Goal: Task Accomplishment & Management: Manage account settings

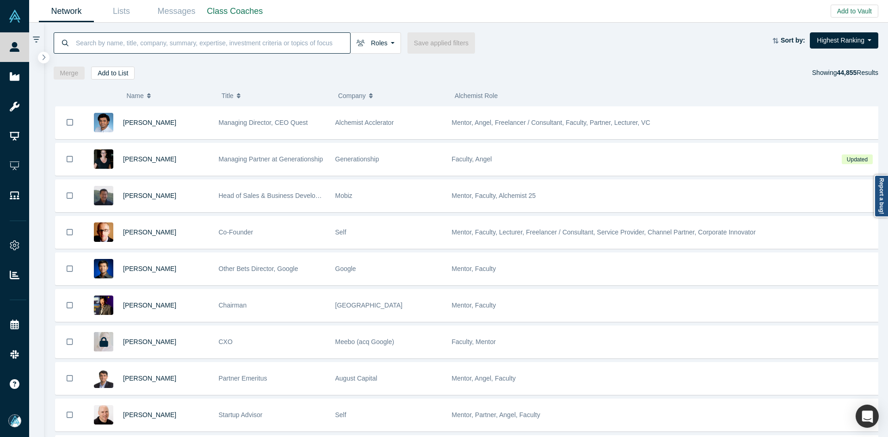
click at [140, 42] on input at bounding box center [212, 43] width 275 height 22
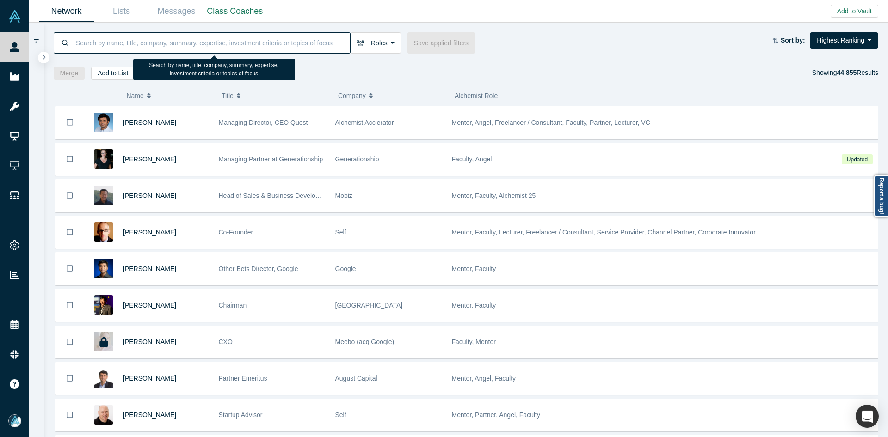
paste input "Ryoko Hirano"
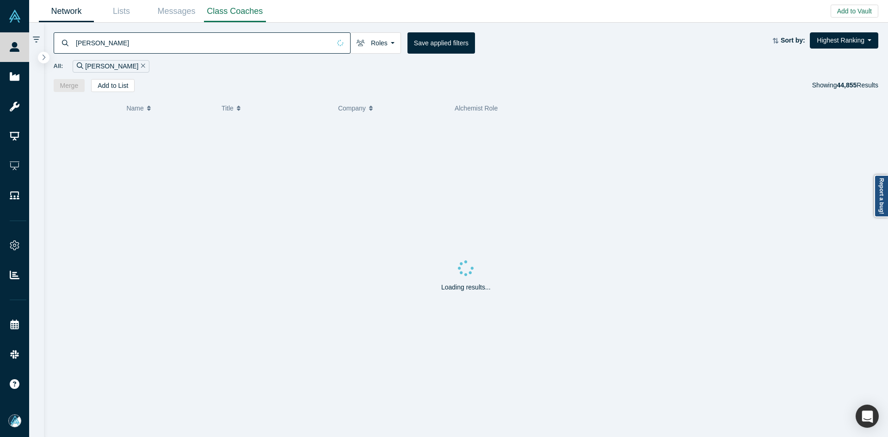
type input "Ryoko Hirano"
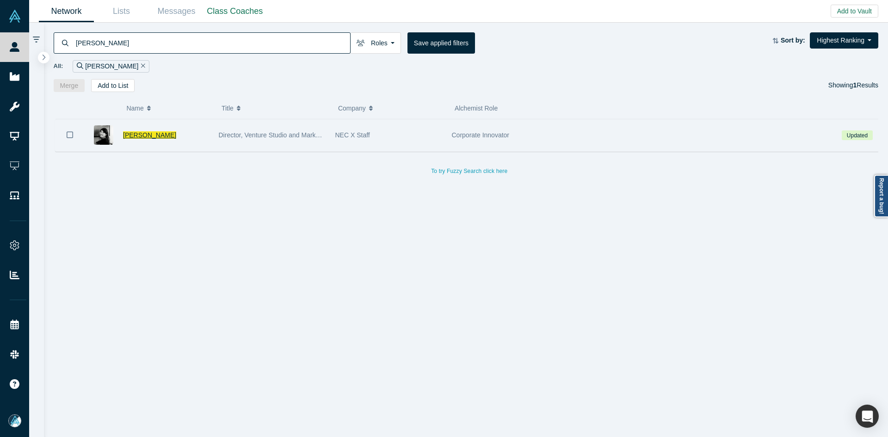
click at [145, 137] on span "Ryoko Hirano" at bounding box center [149, 134] width 53 height 7
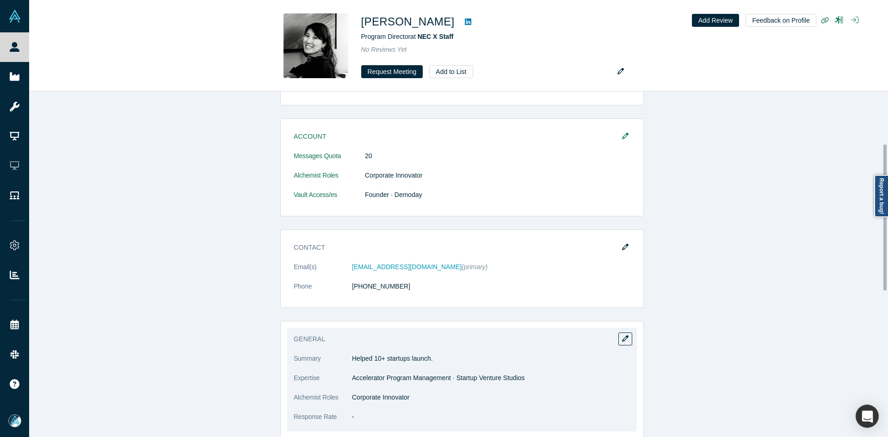
scroll to position [231, 0]
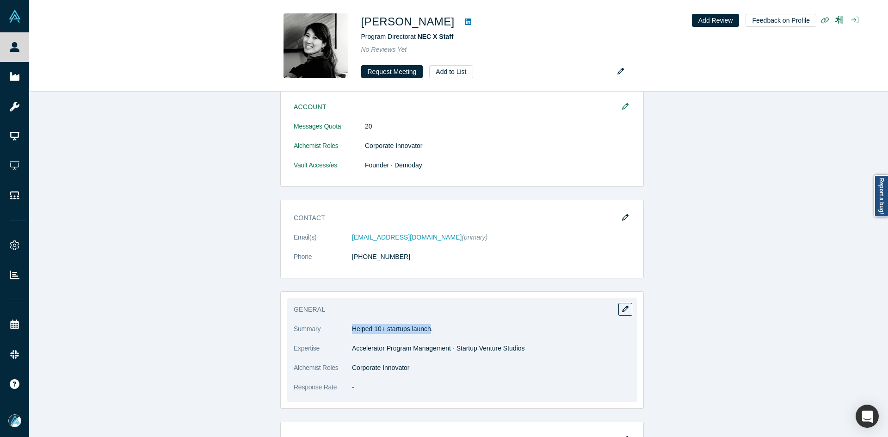
copy p "Helped 10+ startups launch"
drag, startPoint x: 350, startPoint y: 326, endPoint x: 429, endPoint y: 330, distance: 78.2
click at [429, 330] on p "Helped 10+ startups launch." at bounding box center [491, 329] width 278 height 10
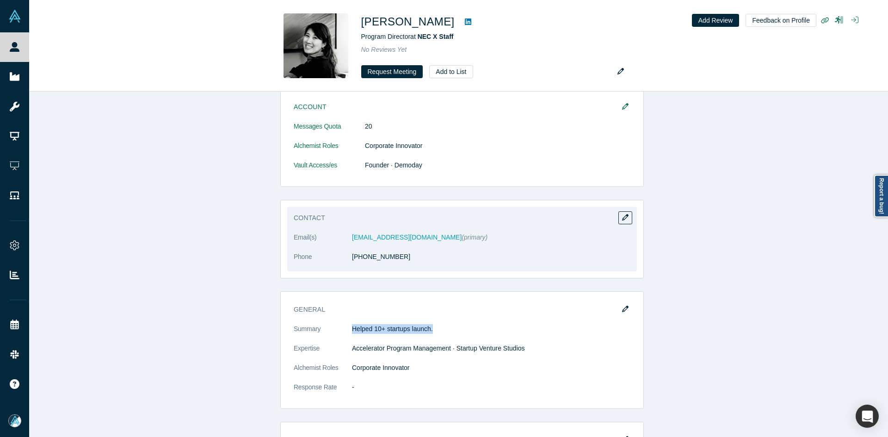
copy p "Helped 10+ startups launch."
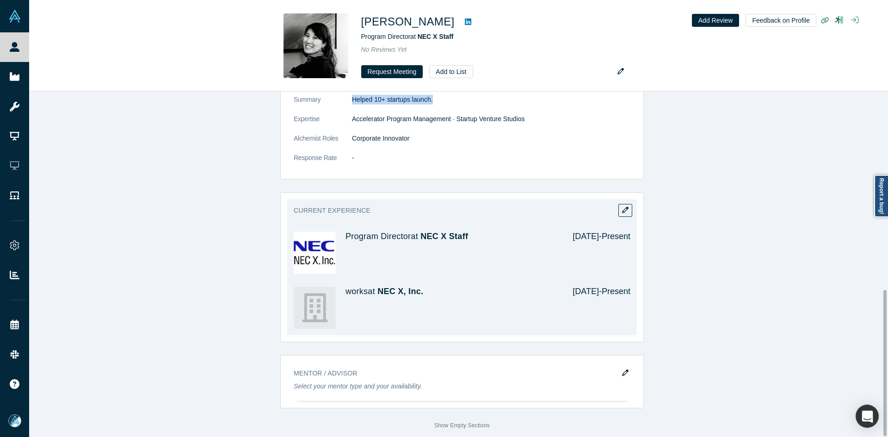
scroll to position [467, 0]
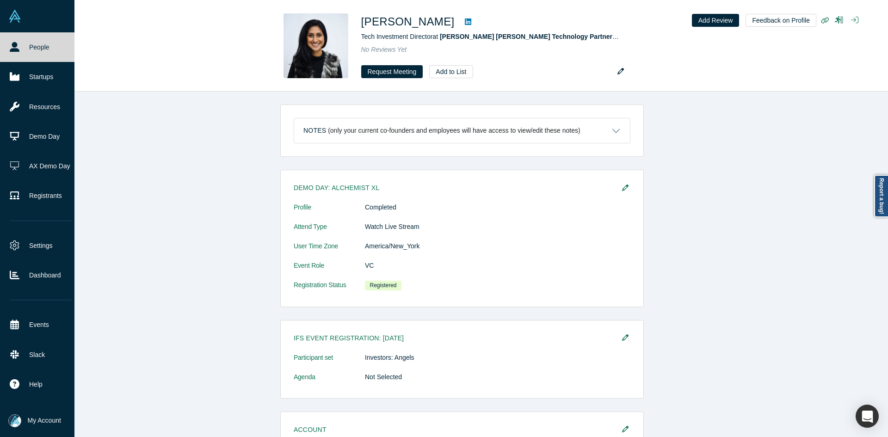
click at [26, 55] on link "People" at bounding box center [40, 47] width 81 height 30
click at [26, 54] on link "People" at bounding box center [40, 47] width 81 height 30
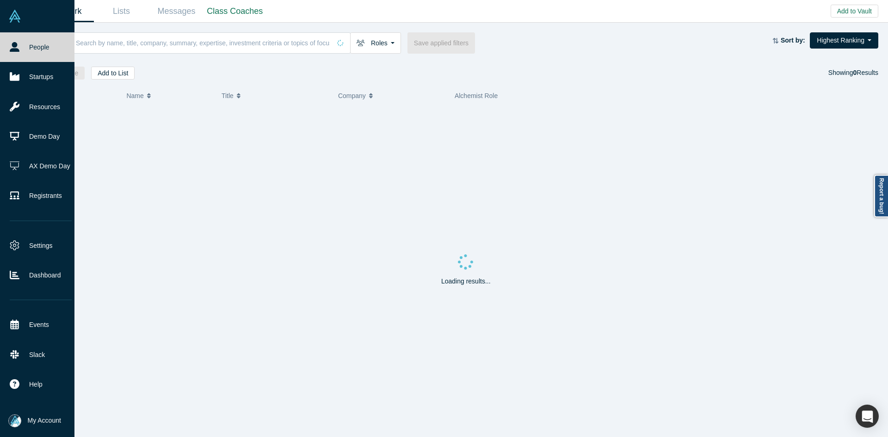
click at [26, 54] on link "People" at bounding box center [40, 47] width 81 height 30
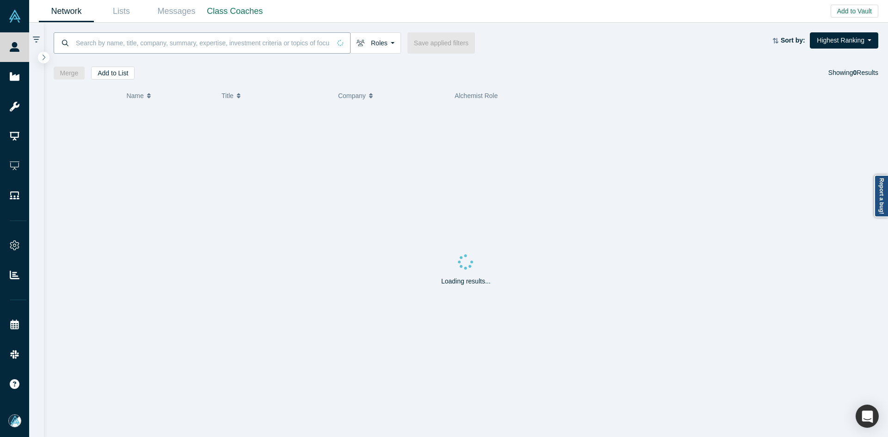
click at [237, 38] on input at bounding box center [203, 43] width 256 height 22
paste input "Sheetal Singh"
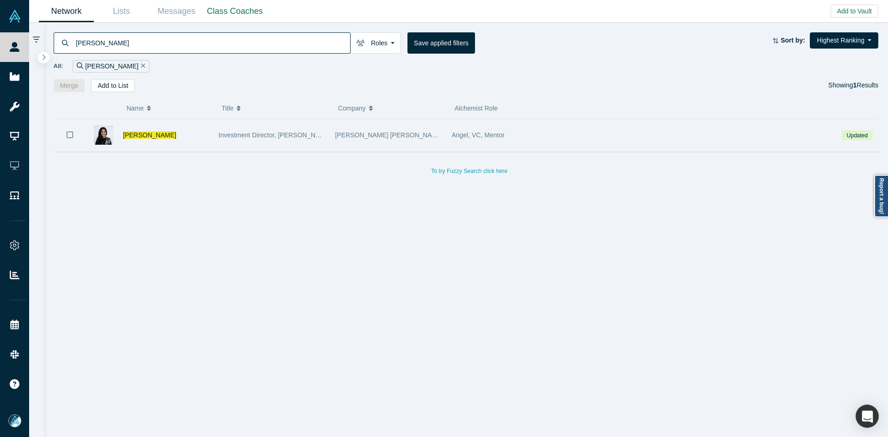
type input "Sheetal Singh"
click at [69, 135] on icon "Bookmark" at bounding box center [70, 134] width 6 height 9
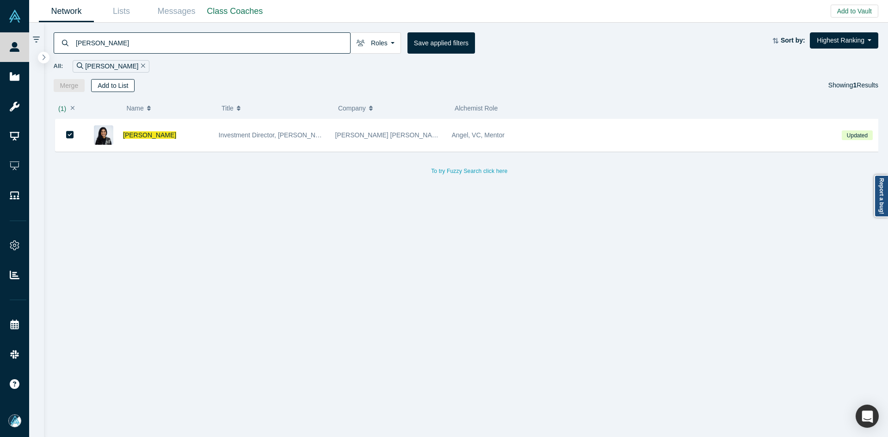
click at [123, 85] on button "Add to List" at bounding box center [112, 85] width 43 height 13
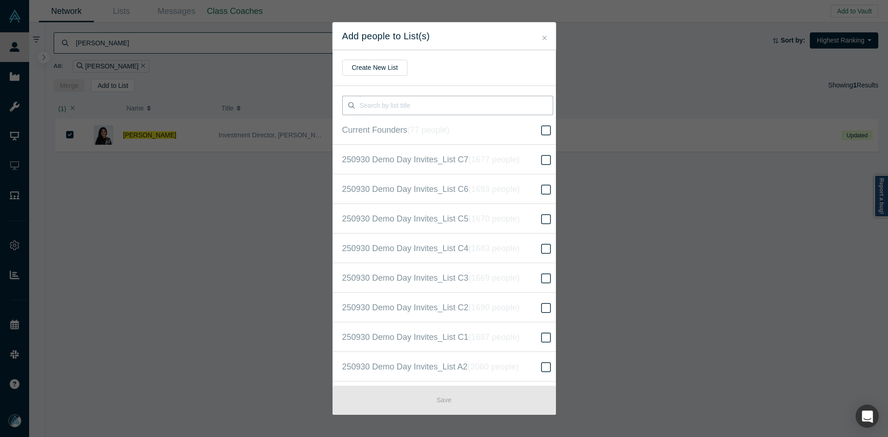
scroll to position [237, 0]
click at [497, 214] on icon "( 16669 people )" at bounding box center [505, 218] width 56 height 9
click at [0, 0] on input "250930 Demo Day Invites_Base List ( 16669 people )" at bounding box center [0, 0] width 0 height 0
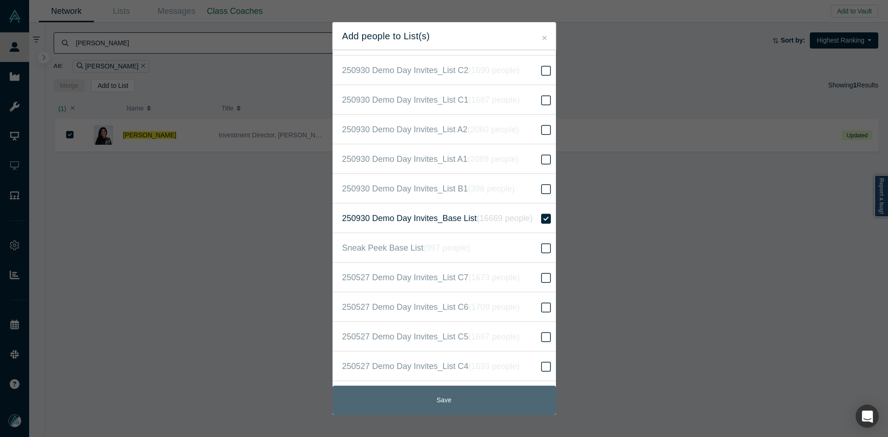
click at [467, 403] on button "Save" at bounding box center [443, 400] width 223 height 29
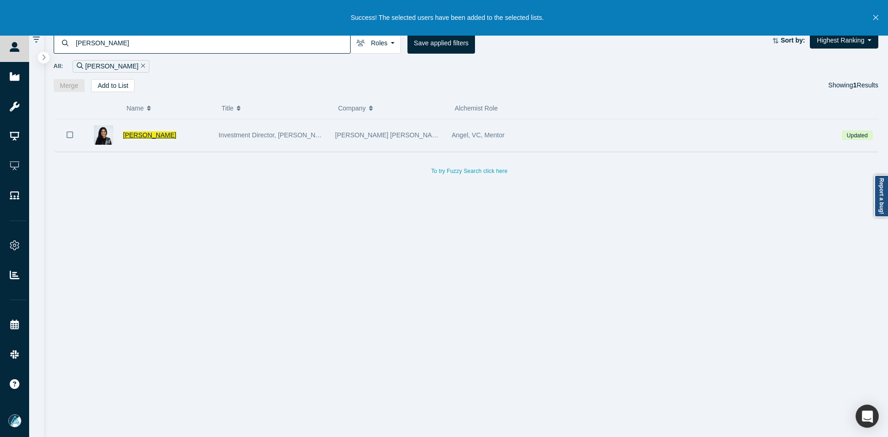
click at [130, 136] on span "Sheetal Singh" at bounding box center [149, 134] width 53 height 7
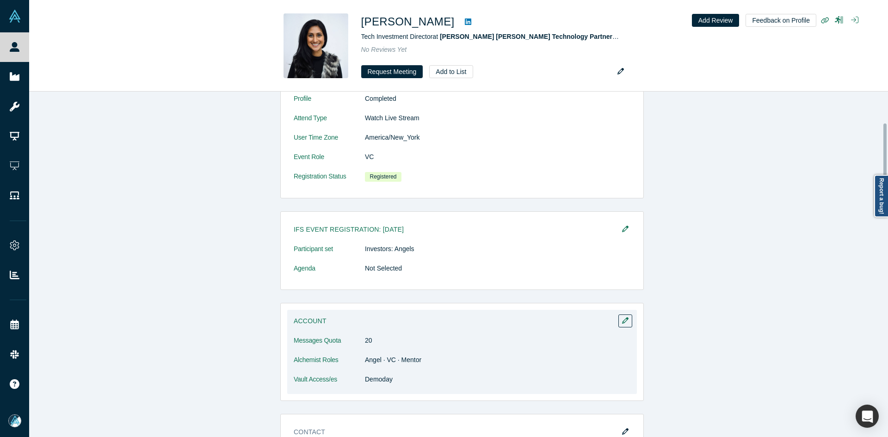
scroll to position [231, 0]
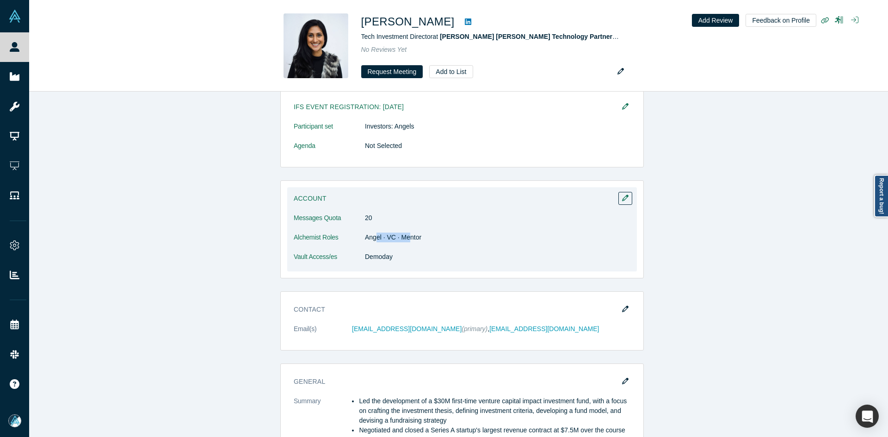
drag, startPoint x: 376, startPoint y: 235, endPoint x: 403, endPoint y: 88, distance: 149.4
click at [408, 234] on dd "Angel · VC · Mentor" at bounding box center [497, 238] width 265 height 10
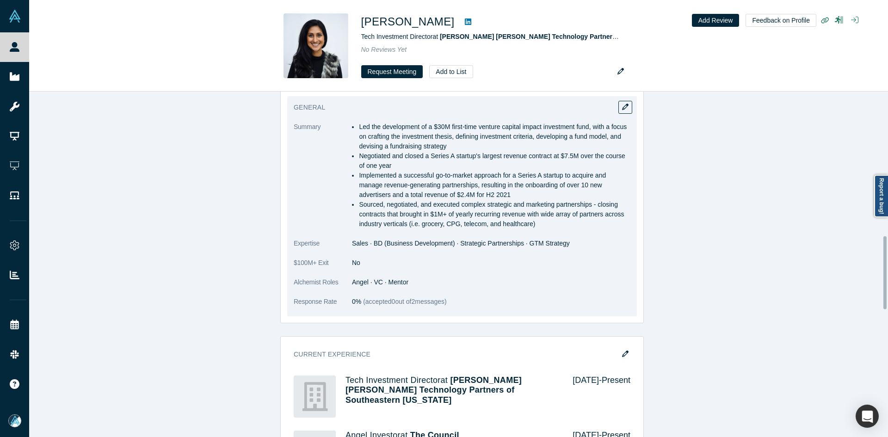
scroll to position [359, 0]
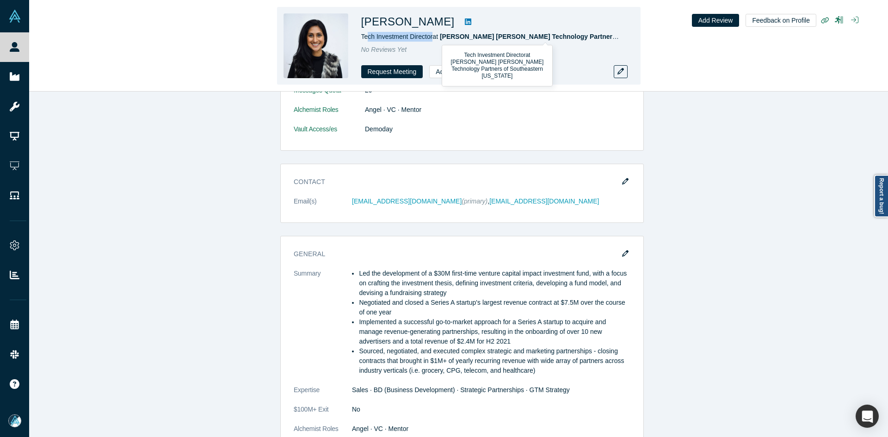
copy span "ch Investment Director"
copy span "ech Investment Director"
copy span "Tech Investment Director"
drag, startPoint x: 431, startPoint y: 37, endPoint x: 361, endPoint y: 39, distance: 70.3
click at [361, 39] on span "Tech Investment Director at Ben Franklin Technology Partners of Southeastern Pe…" at bounding box center [533, 36] width 345 height 7
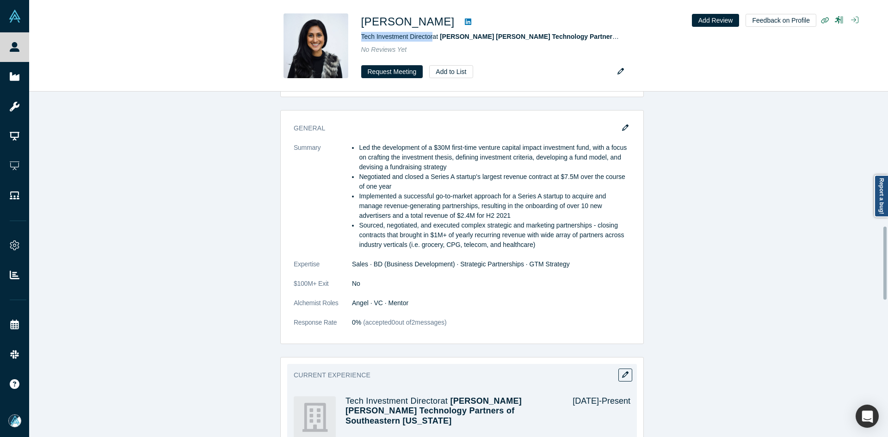
scroll to position [636, 0]
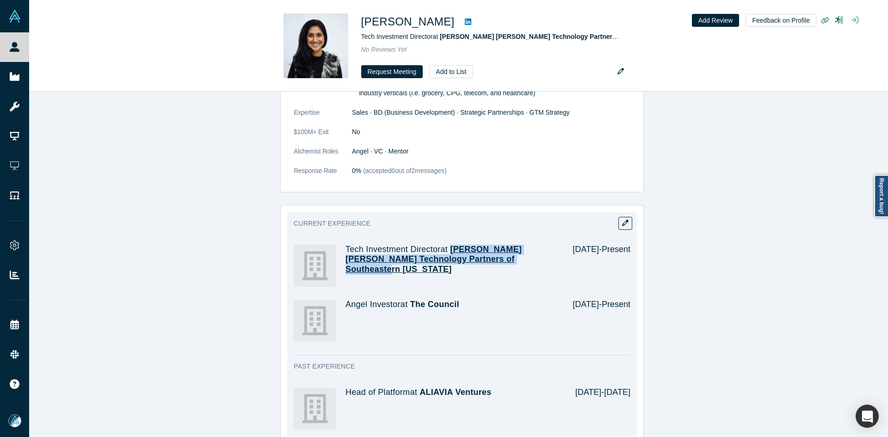
copy span "Ben Franklin Technology Partners of Southeastern Pennsylvania"
drag, startPoint x: 500, startPoint y: 260, endPoint x: 449, endPoint y: 252, distance: 51.1
click at [449, 252] on h4 "Tech Investment Director at Ben Franklin Technology Partners of Southeastern Pe…" at bounding box center [452, 260] width 214 height 30
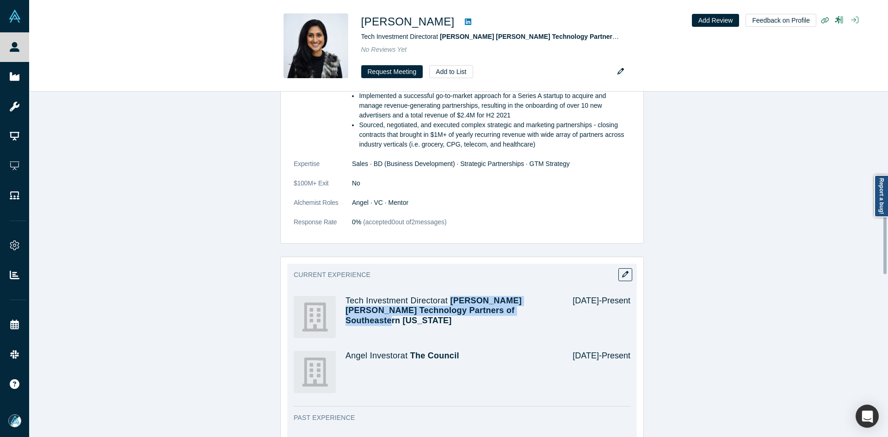
scroll to position [497, 0]
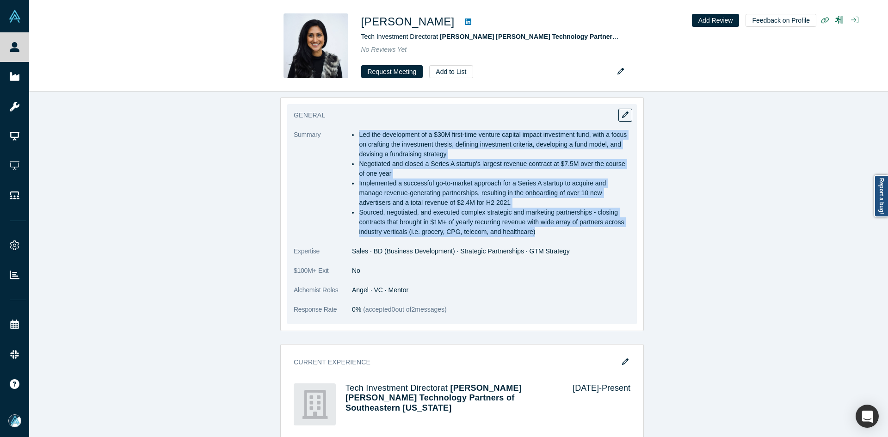
drag, startPoint x: 355, startPoint y: 135, endPoint x: 566, endPoint y: 229, distance: 230.7
click at [566, 229] on ul "Led the development of a $30M first-time venture capital impact investment fund…" at bounding box center [491, 183] width 278 height 107
copy ul "Led the development of a $30M first-time venture capital impact investment fund…"
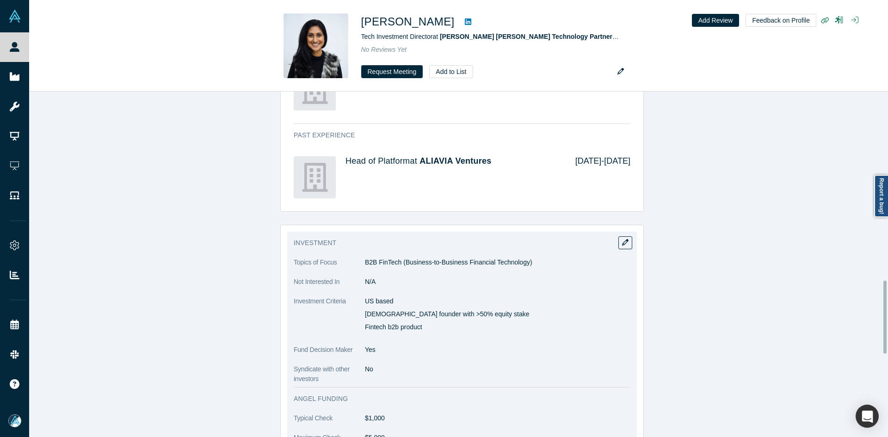
scroll to position [1006, 0]
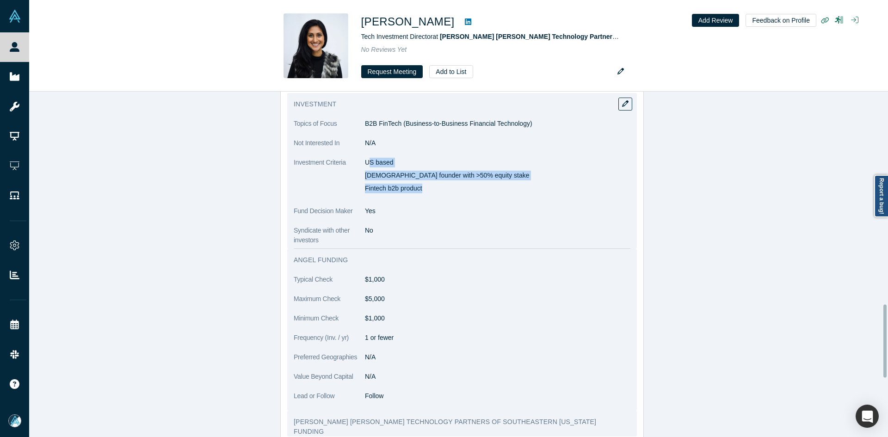
copy div "S based female founder with >50% equity stake Fintech b2b product"
drag, startPoint x: 364, startPoint y: 164, endPoint x: 424, endPoint y: 186, distance: 64.1
click at [424, 186] on div "US based female founder with >50% equity stake Fintech b2b product" at bounding box center [497, 176] width 265 height 36
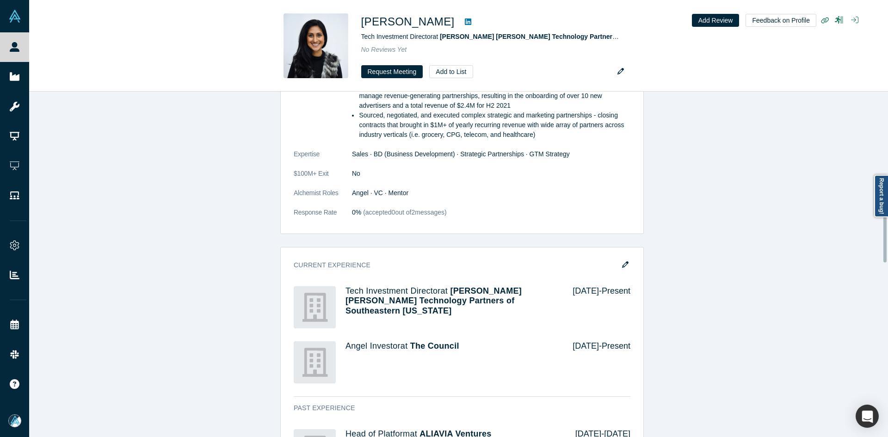
scroll to position [451, 0]
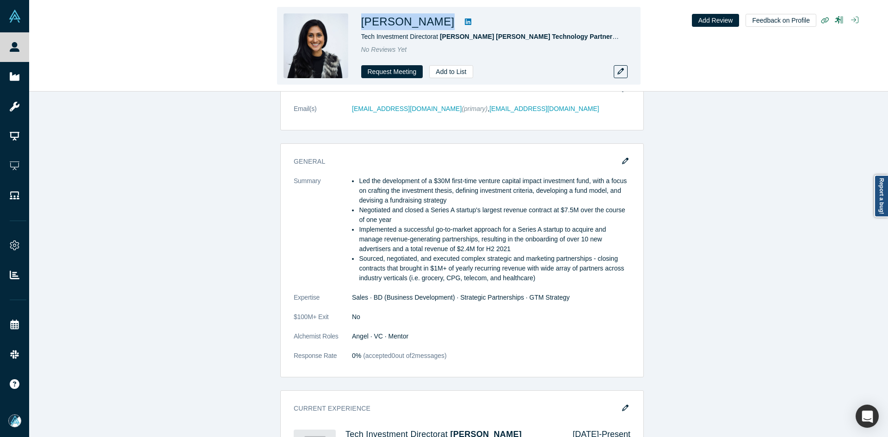
copy h1 "Sheetal Singh"
drag, startPoint x: 427, startPoint y: 26, endPoint x: 357, endPoint y: 25, distance: 69.8
click at [357, 25] on div "Sheetal Singh Tech Investment Director at Ben Franklin Technology Partners of S…" at bounding box center [458, 46] width 363 height 78
click at [461, 24] on link at bounding box center [468, 21] width 14 height 11
copy h1 "Sheetal Singh"
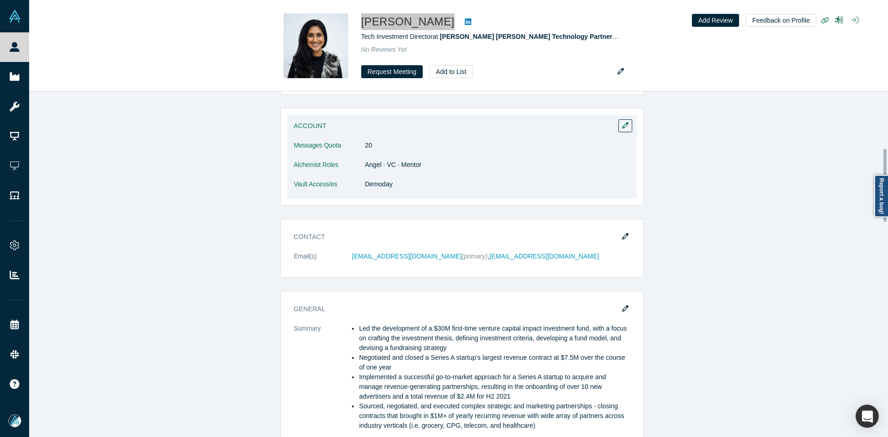
scroll to position [266, 0]
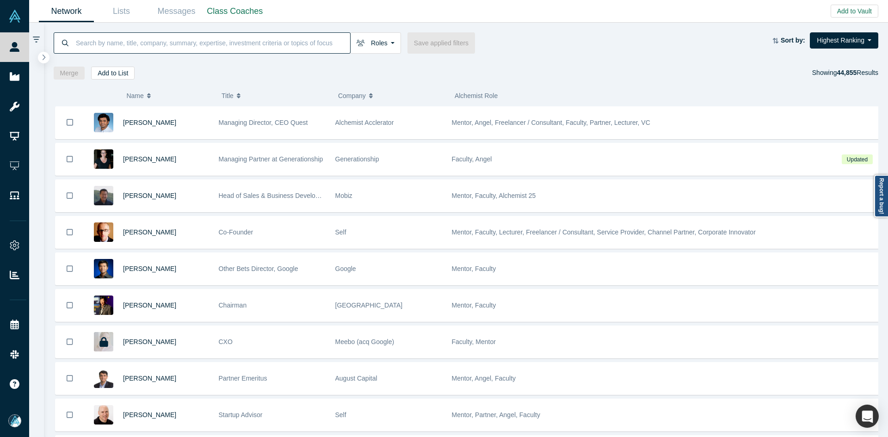
click at [139, 36] on input at bounding box center [212, 43] width 275 height 22
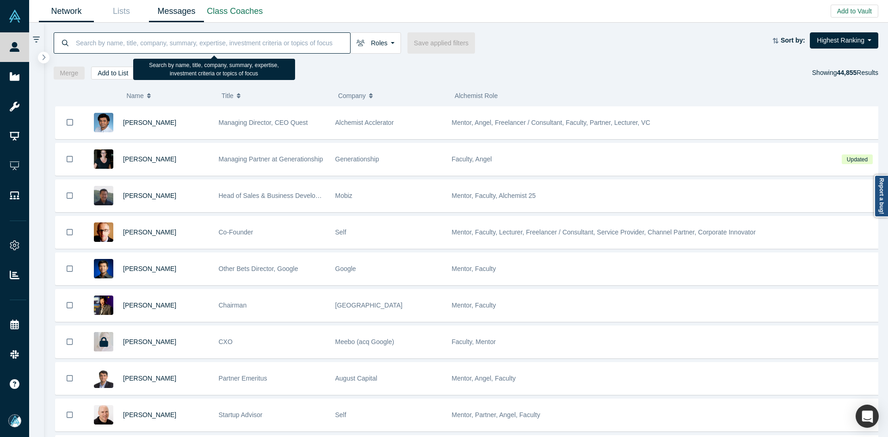
paste input "[PERSON_NAME]"
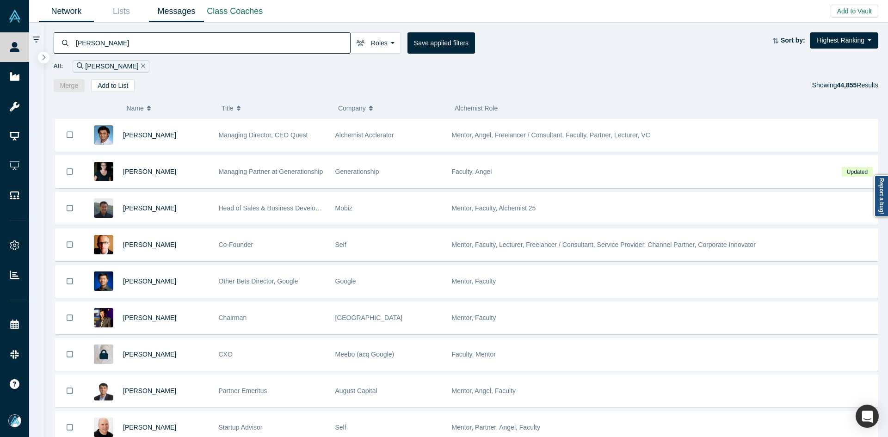
type input "[PERSON_NAME]"
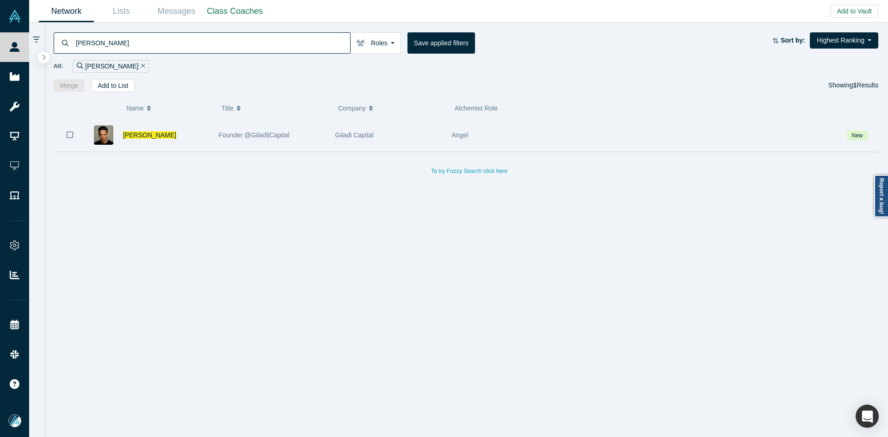
click at [67, 137] on icon "Bookmark" at bounding box center [70, 134] width 6 height 6
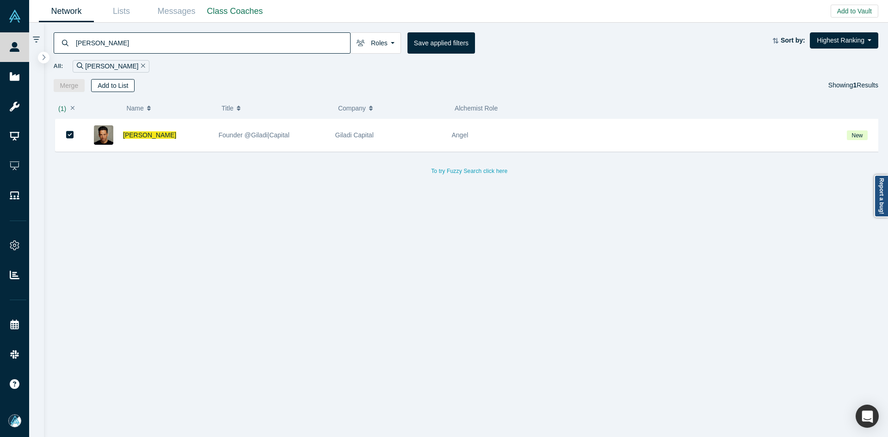
click at [127, 79] on button "Add to List" at bounding box center [112, 85] width 43 height 13
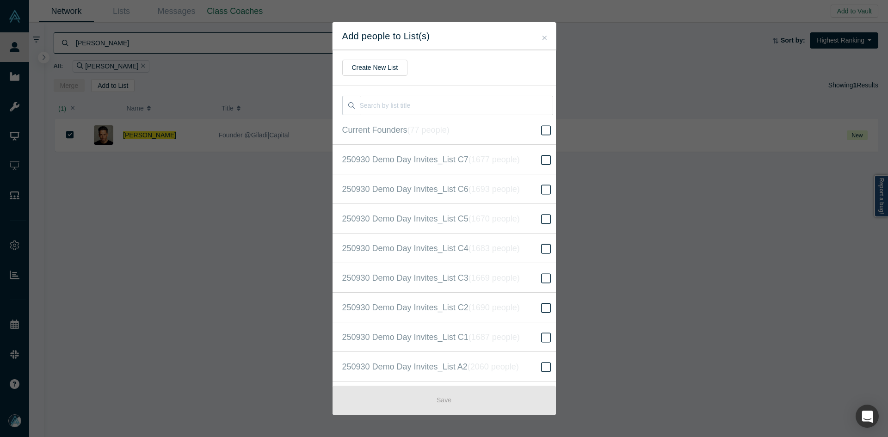
scroll to position [237, 0]
click at [443, 221] on span "250930 Demo Day Invites_Base List ( 16669 people )" at bounding box center [437, 218] width 190 height 13
click at [0, 0] on input "250930 Demo Day Invites_Base List ( 16669 people )" at bounding box center [0, 0] width 0 height 0
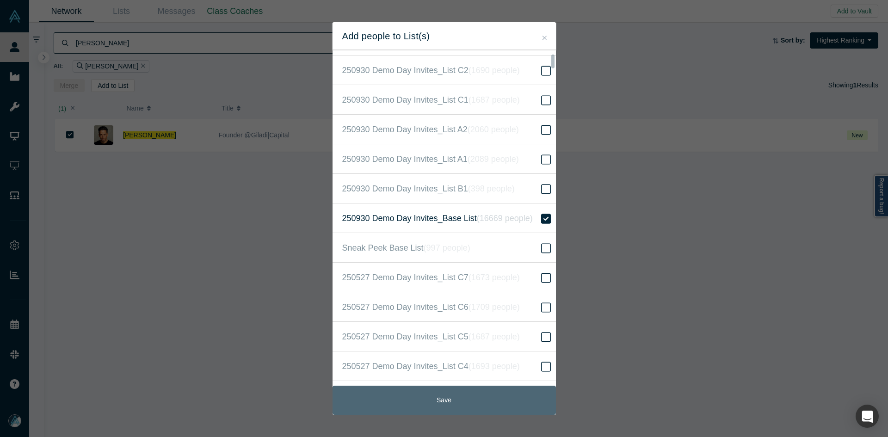
click at [512, 400] on button "Save" at bounding box center [443, 400] width 223 height 29
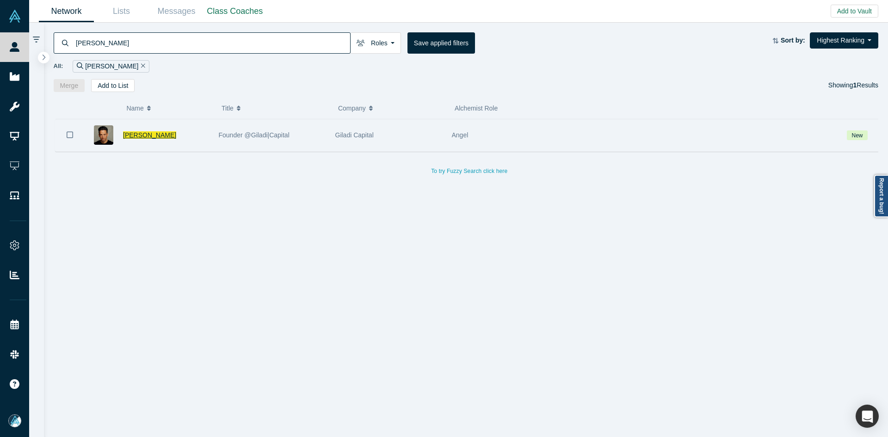
click at [142, 133] on span "[PERSON_NAME]" at bounding box center [149, 134] width 53 height 7
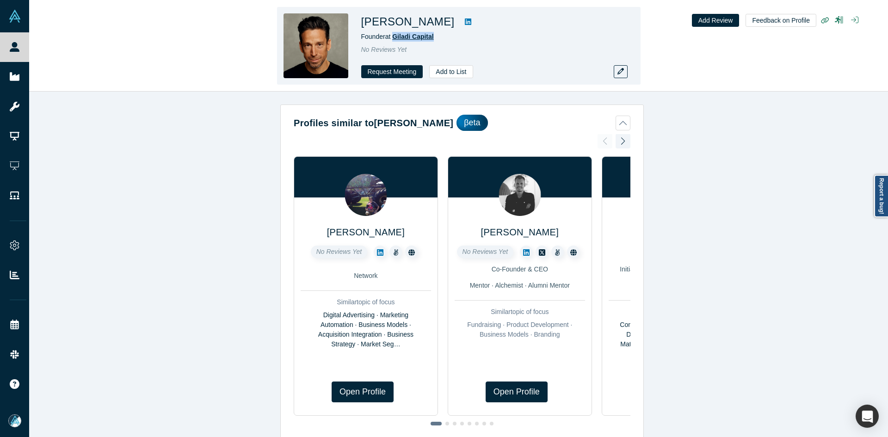
copy span "Giladi Capital"
drag, startPoint x: 436, startPoint y: 37, endPoint x: 393, endPoint y: 38, distance: 42.5
click at [393, 38] on div "Founder at Giladi Capital" at bounding box center [490, 37] width 259 height 10
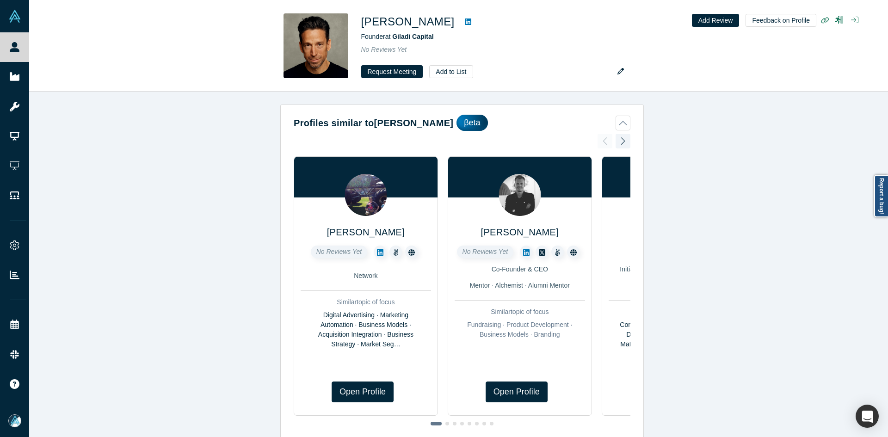
click at [185, 130] on div "Profiles similar to [PERSON_NAME] βeta [PERSON_NAME] No Reviews Yet Network Sim…" at bounding box center [461, 268] width 865 height 352
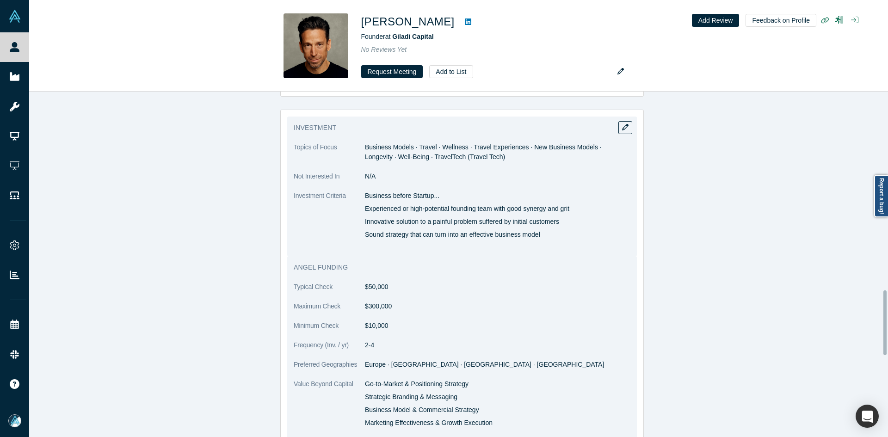
scroll to position [1063, 0]
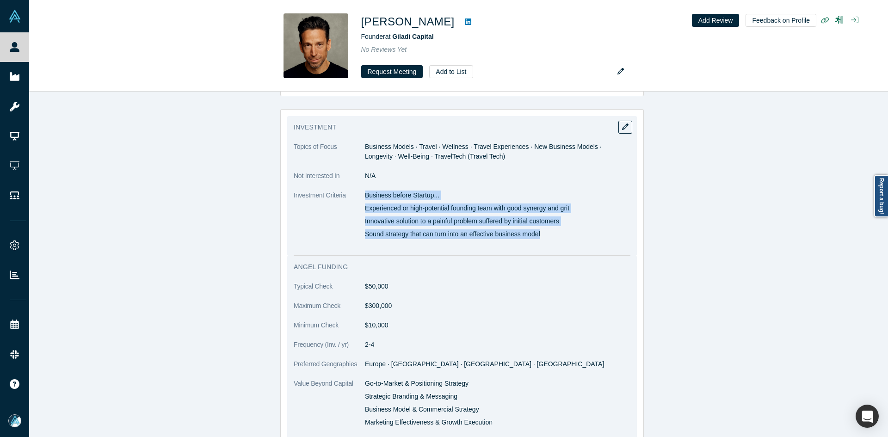
copy dl "Business before Startup... Experienced or high-potential founding team with goo…"
drag, startPoint x: 358, startPoint y: 196, endPoint x: 538, endPoint y: 236, distance: 183.8
click at [538, 236] on dl "Topics of Focus Business Models · Travel · Wellness · Travel Experiences · New …" at bounding box center [462, 197] width 337 height 110
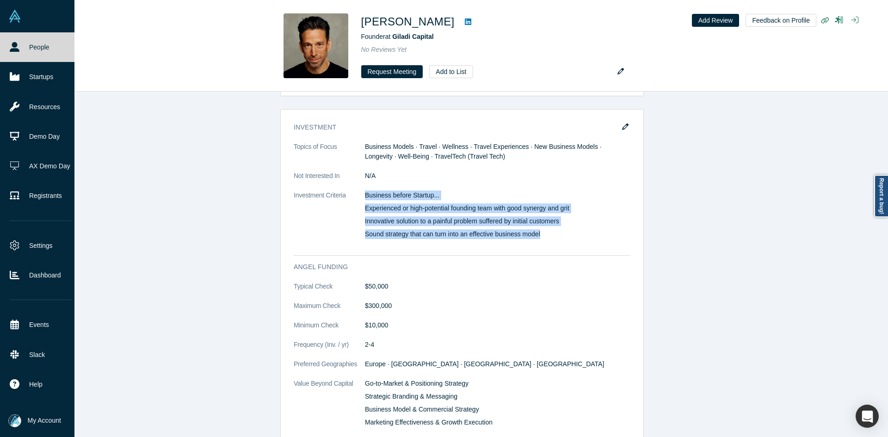
click at [26, 45] on link "People" at bounding box center [40, 47] width 81 height 30
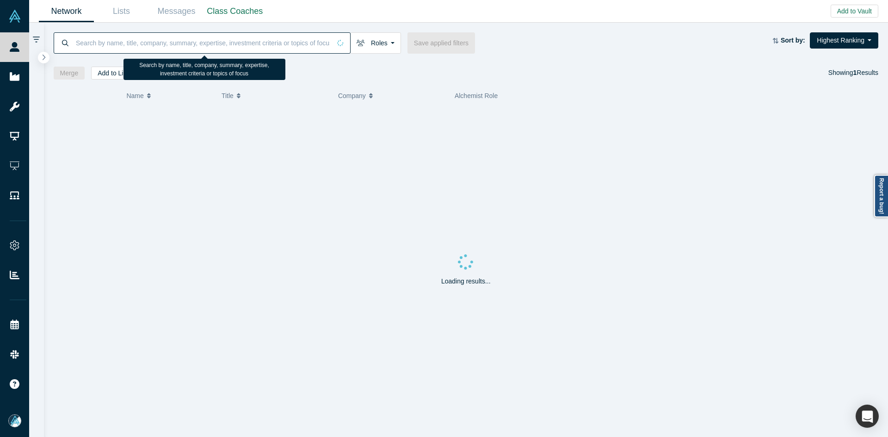
click at [199, 46] on input at bounding box center [203, 43] width 256 height 22
paste input "[PERSON_NAME]"
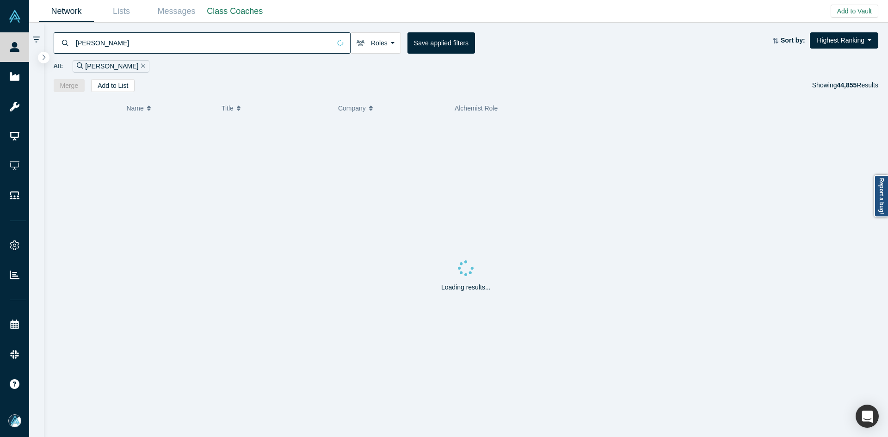
type input "[PERSON_NAME]"
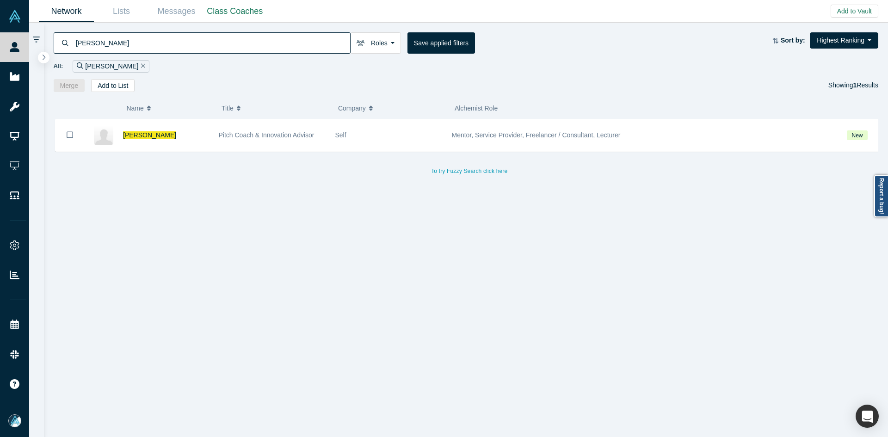
click at [358, 288] on div "[PERSON_NAME] Pitch Coach & Innovation Advisor Self Mentor, Service Provider, F…" at bounding box center [470, 281] width 832 height 325
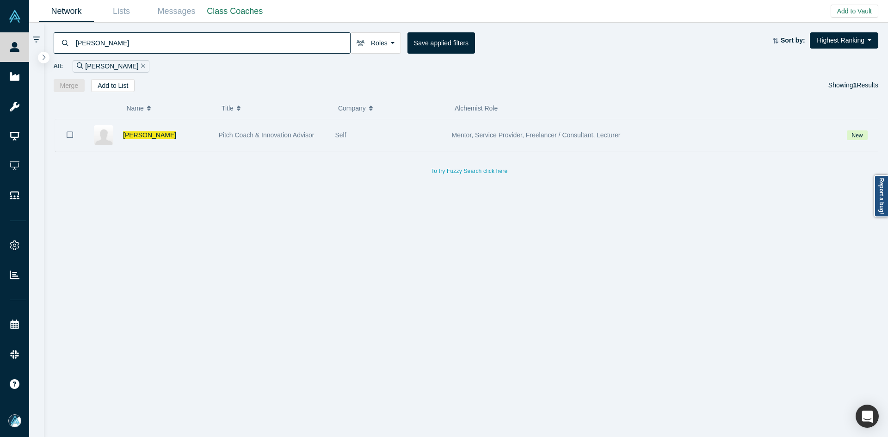
click at [139, 134] on span "[PERSON_NAME]" at bounding box center [149, 134] width 53 height 7
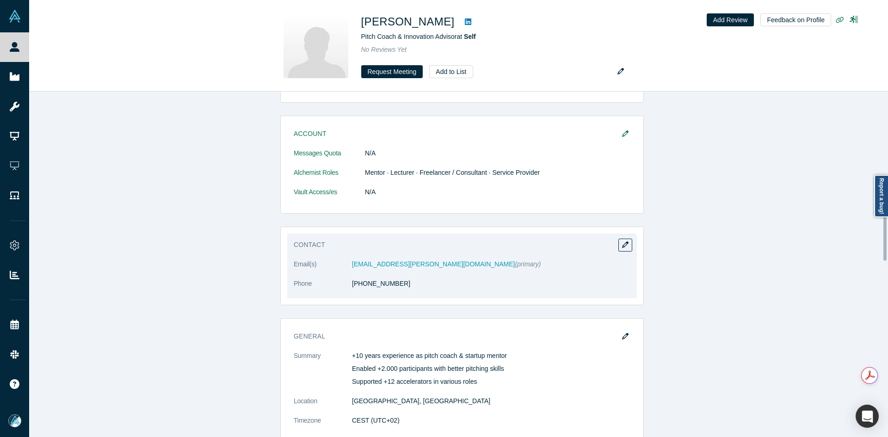
scroll to position [416, 0]
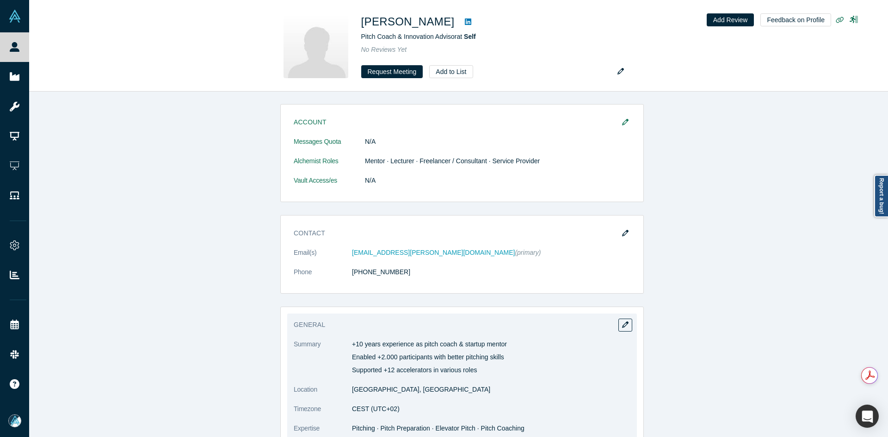
click at [357, 343] on p "+10 years experience as pitch coach & startup mentor" at bounding box center [491, 344] width 278 height 10
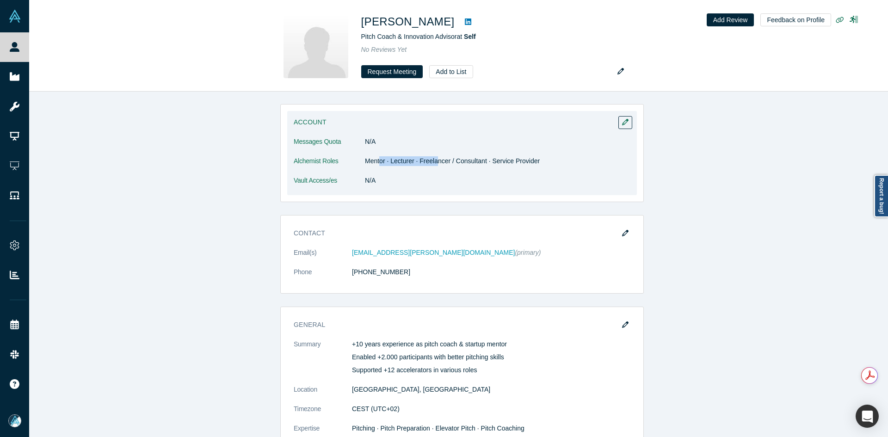
drag, startPoint x: 375, startPoint y: 155, endPoint x: 435, endPoint y: 157, distance: 59.2
click at [433, 160] on dl "Messages Quota N/A Alchemist Roles Mentor · Lecturer · Freelancer / Consultant …" at bounding box center [462, 166] width 337 height 58
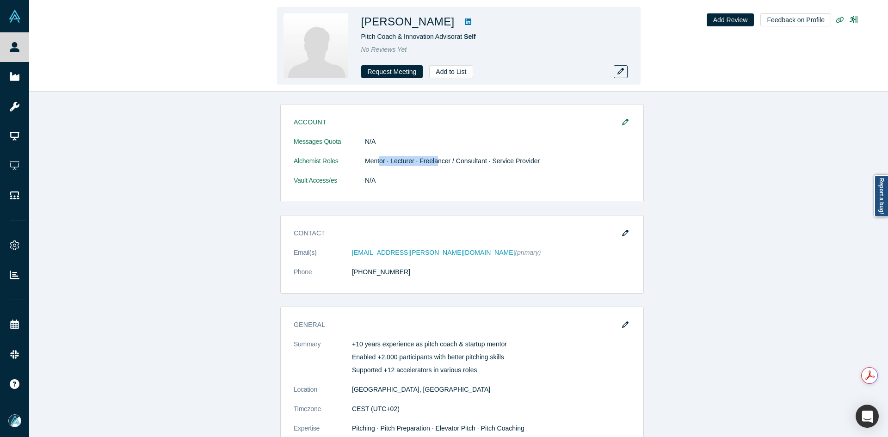
click at [465, 23] on icon at bounding box center [468, 21] width 6 height 7
copy h1 "[PERSON_NAME]"
drag, startPoint x: 428, startPoint y: 25, endPoint x: 364, endPoint y: 30, distance: 64.5
click at [364, 30] on div "[PERSON_NAME] Pitch Coach & Innovation Advisor at Self No Reviews Yet Request M…" at bounding box center [490, 45] width 259 height 65
click at [465, 19] on icon at bounding box center [468, 21] width 6 height 7
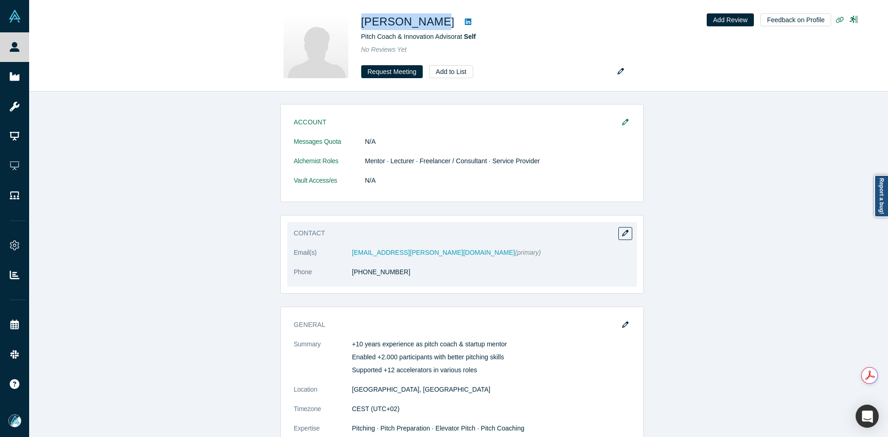
copy link "9 178 8734515"
drag, startPoint x: 420, startPoint y: 281, endPoint x: 357, endPoint y: 285, distance: 63.0
click at [357, 285] on dl "Email(s) [EMAIL_ADDRESS][PERSON_NAME][DOMAIN_NAME] (primary) Phone [PHONE_NUMBE…" at bounding box center [462, 267] width 337 height 39
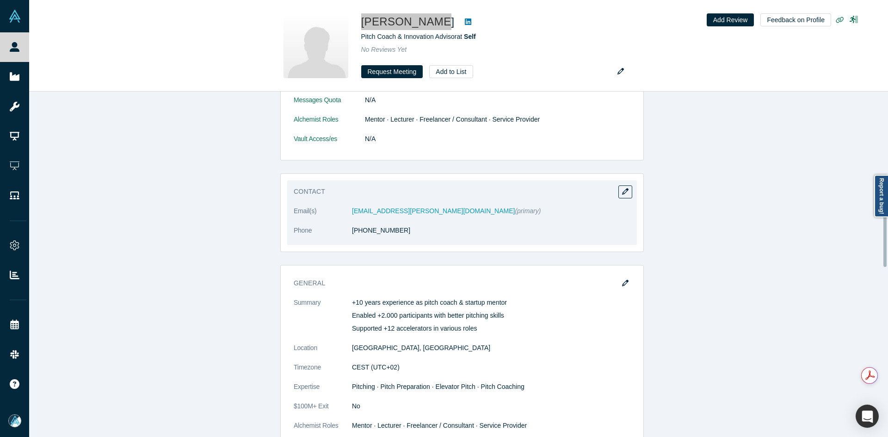
scroll to position [555, 0]
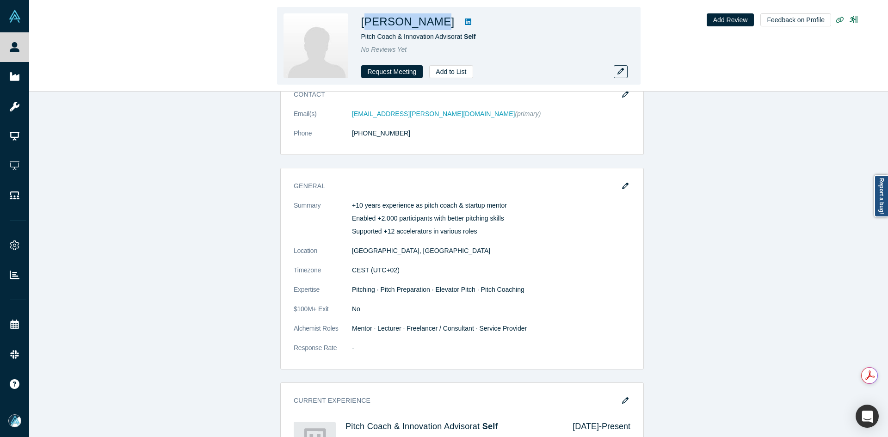
copy h1 "[PERSON_NAME]"
drag, startPoint x: 429, startPoint y: 27, endPoint x: 378, endPoint y: 20, distance: 52.2
click at [367, 22] on h1 "[PERSON_NAME]" at bounding box center [407, 21] width 93 height 17
click at [465, 22] on icon at bounding box center [468, 21] width 6 height 6
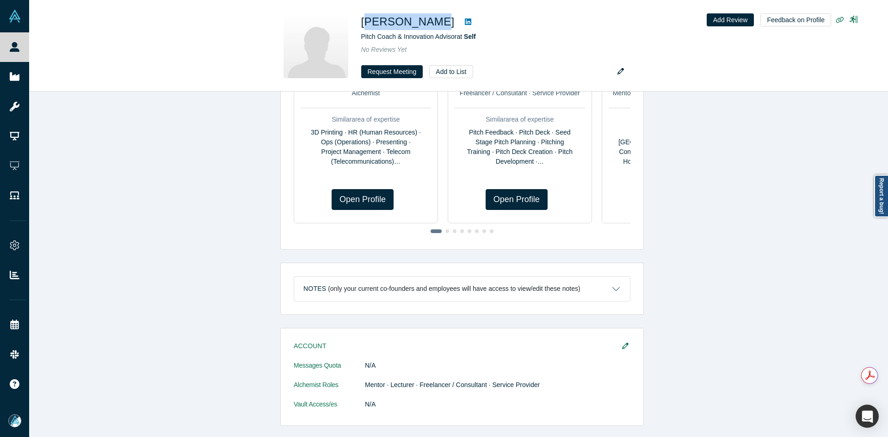
scroll to position [324, 0]
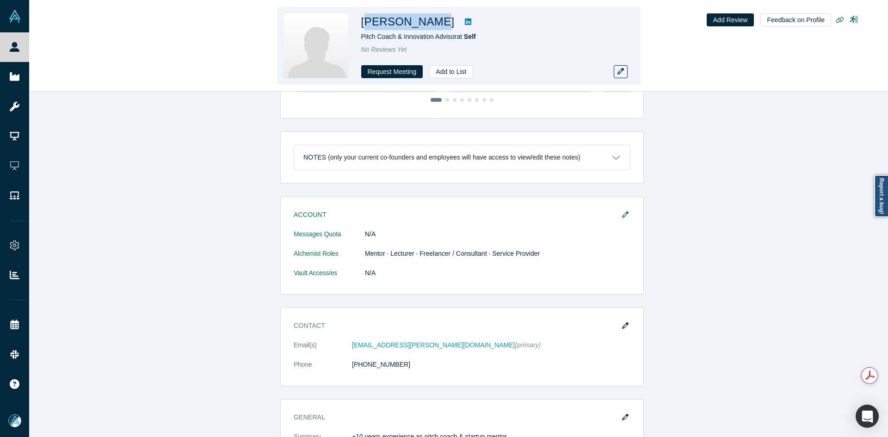
click at [427, 22] on h1 "[PERSON_NAME]" at bounding box center [407, 21] width 93 height 17
copy div "[PERSON_NAME]"
drag, startPoint x: 431, startPoint y: 23, endPoint x: 362, endPoint y: 21, distance: 68.9
click at [362, 21] on div "[PERSON_NAME]" at bounding box center [490, 21] width 259 height 17
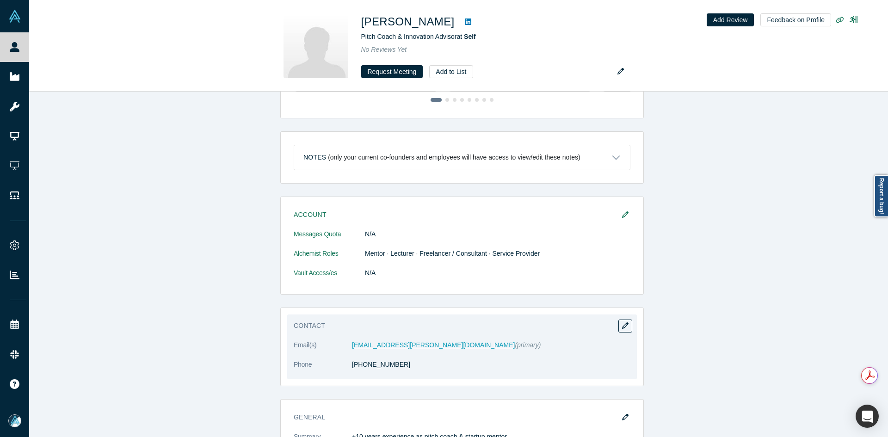
drag, startPoint x: 377, startPoint y: 351, endPoint x: 374, endPoint y: 344, distance: 7.0
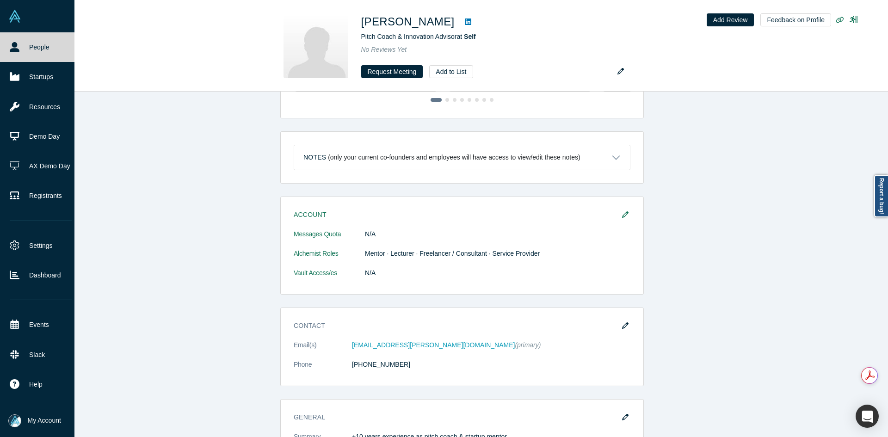
drag, startPoint x: 14, startPoint y: 52, endPoint x: 37, endPoint y: 1, distance: 55.9
click at [14, 52] on link "People" at bounding box center [40, 47] width 81 height 30
click at [14, 51] on link "People" at bounding box center [40, 47] width 81 height 30
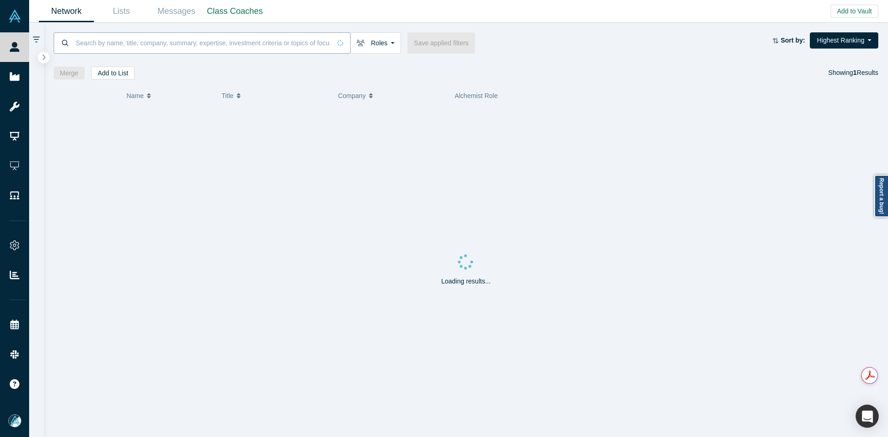
click at [70, 44] on div at bounding box center [202, 42] width 297 height 21
click at [97, 42] on input at bounding box center [203, 43] width 256 height 22
paste input "[PERSON_NAME]"
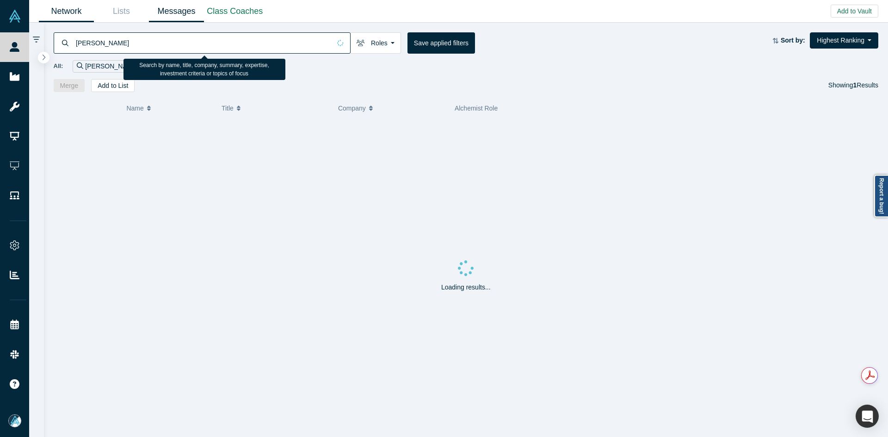
type input "[PERSON_NAME]"
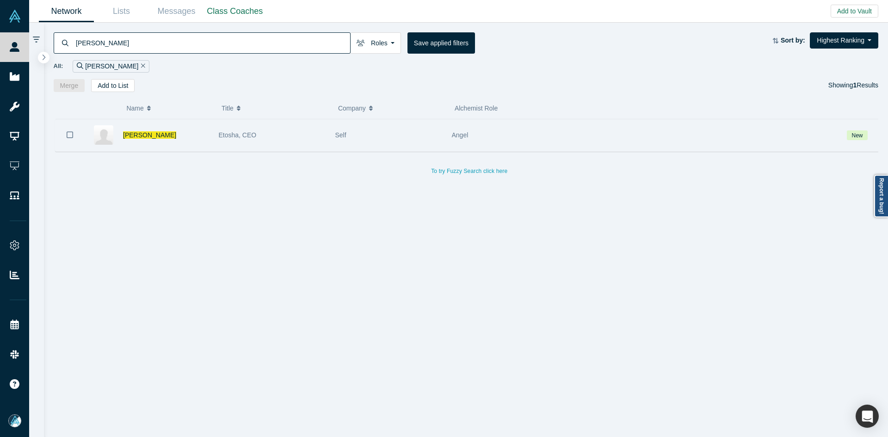
click at [71, 131] on icon "Bookmark" at bounding box center [70, 134] width 6 height 9
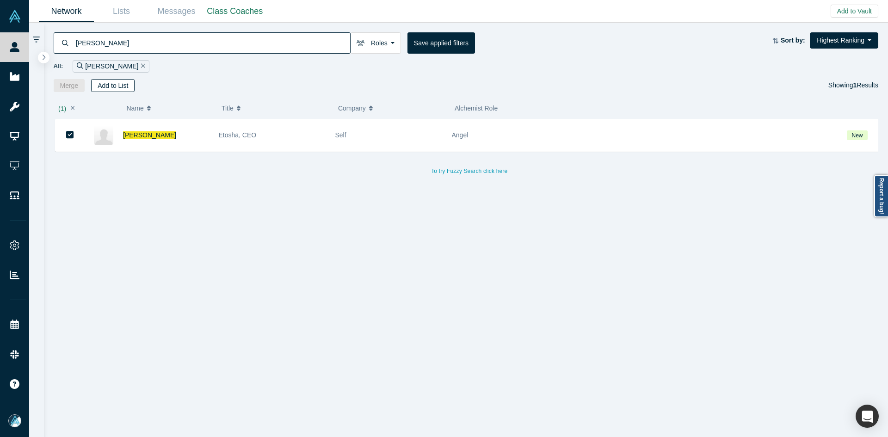
click at [109, 90] on button "Add to List" at bounding box center [112, 85] width 43 height 13
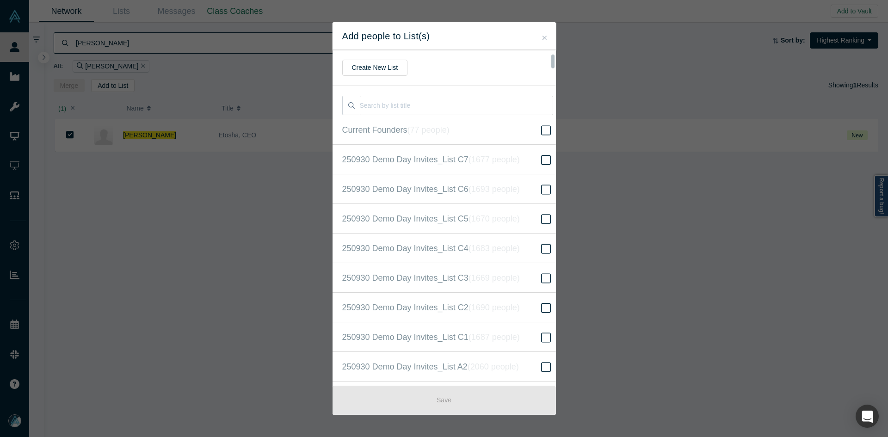
scroll to position [237, 0]
click at [484, 215] on icon "( 16669 people )" at bounding box center [505, 218] width 56 height 9
click at [0, 0] on input "250930 Demo Day Invites_Base List ( 16669 people )" at bounding box center [0, 0] width 0 height 0
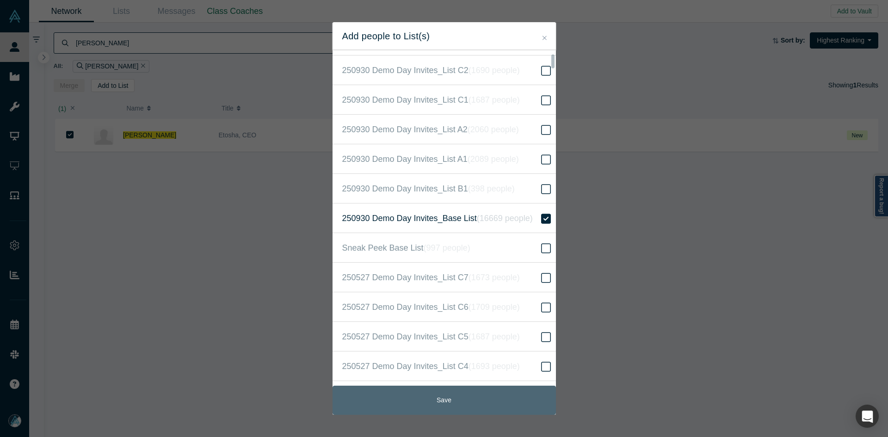
click at [489, 394] on button "Save" at bounding box center [443, 400] width 223 height 29
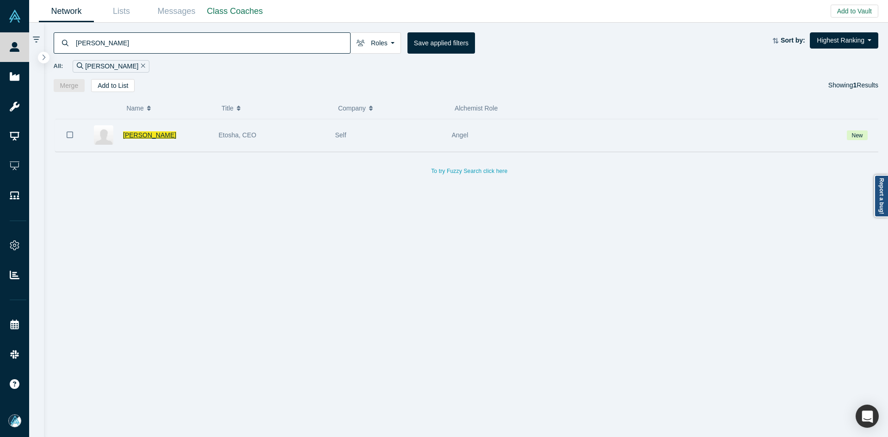
click at [150, 135] on span "[PERSON_NAME]" at bounding box center [149, 134] width 53 height 7
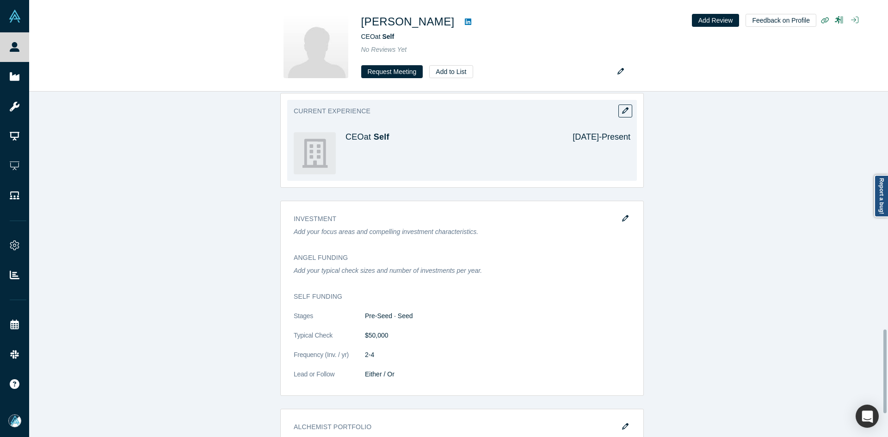
scroll to position [1017, 0]
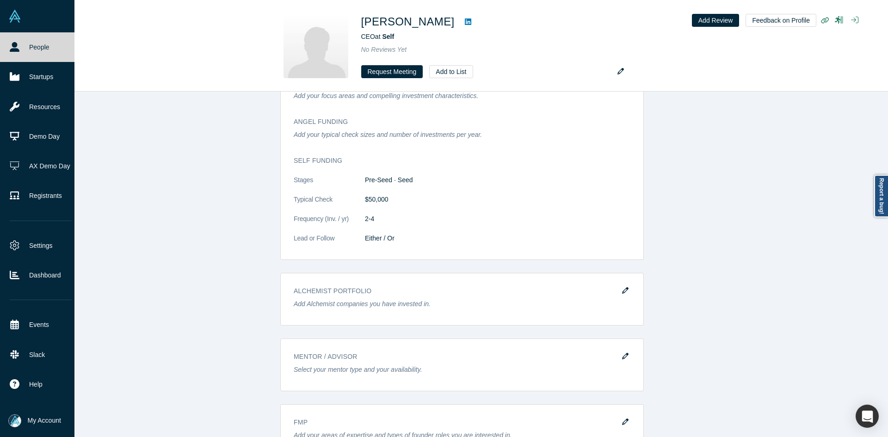
click at [44, 45] on link "People" at bounding box center [40, 47] width 81 height 30
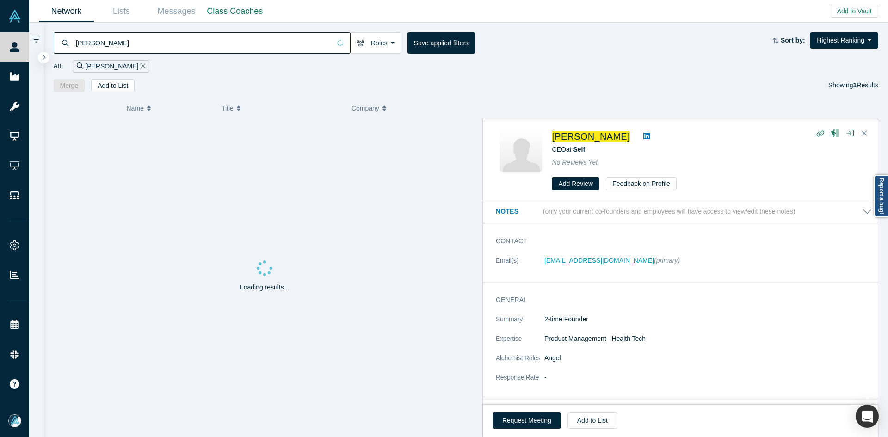
click at [125, 16] on link "Lists" at bounding box center [121, 11] width 55 height 22
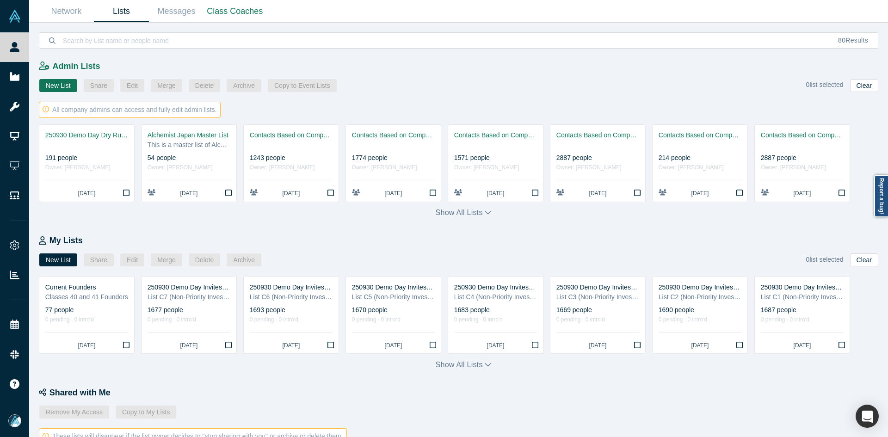
scroll to position [306, 0]
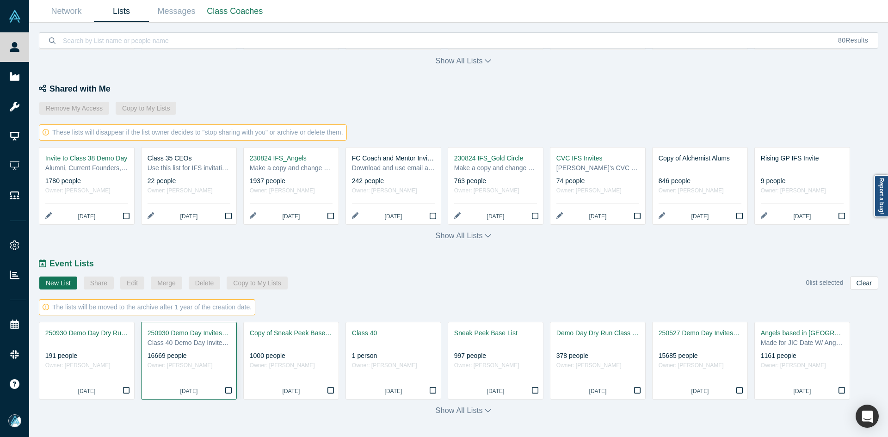
click at [188, 346] on div "Class 40 Demo Day Invitees List" at bounding box center [188, 343] width 83 height 10
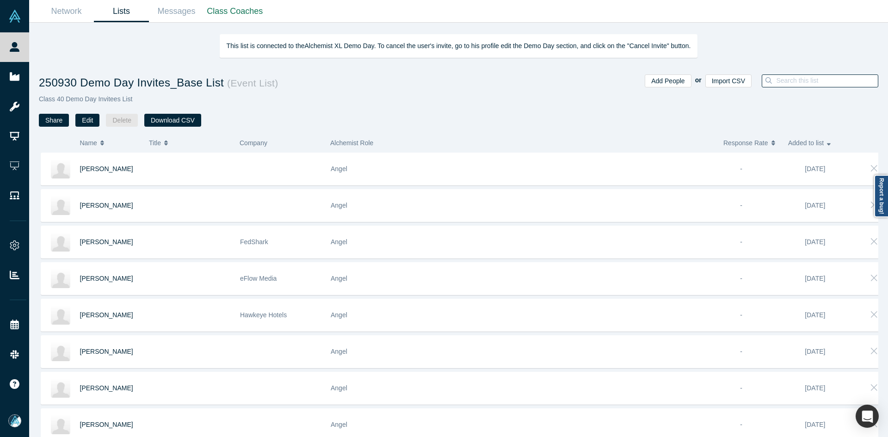
click at [825, 83] on input at bounding box center [826, 80] width 103 height 12
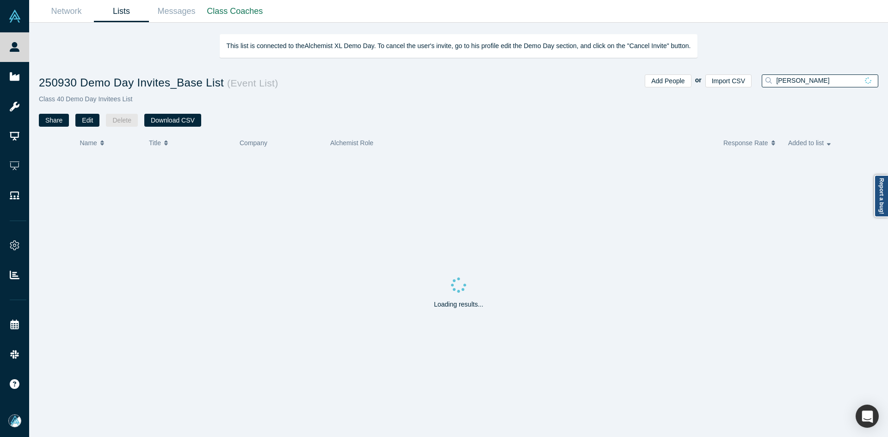
type input "[PERSON_NAME]"
